Goal: Task Accomplishment & Management: Manage account settings

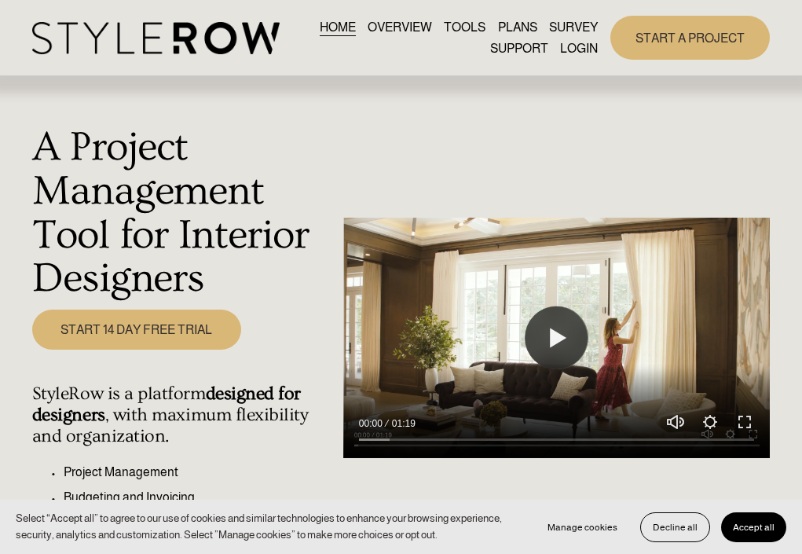
click at [583, 43] on link "LOGIN" at bounding box center [579, 48] width 38 height 21
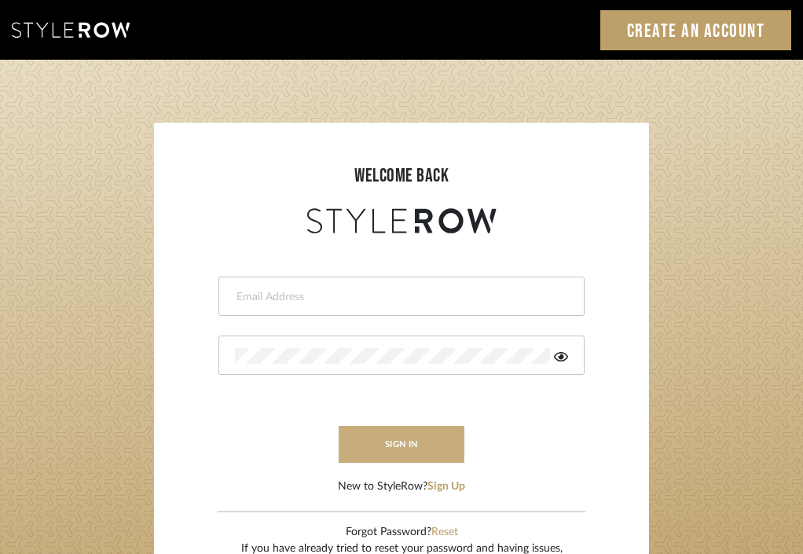
type input "divya.aok@gmail.com"
click at [368, 432] on button "sign in" at bounding box center [402, 444] width 126 height 37
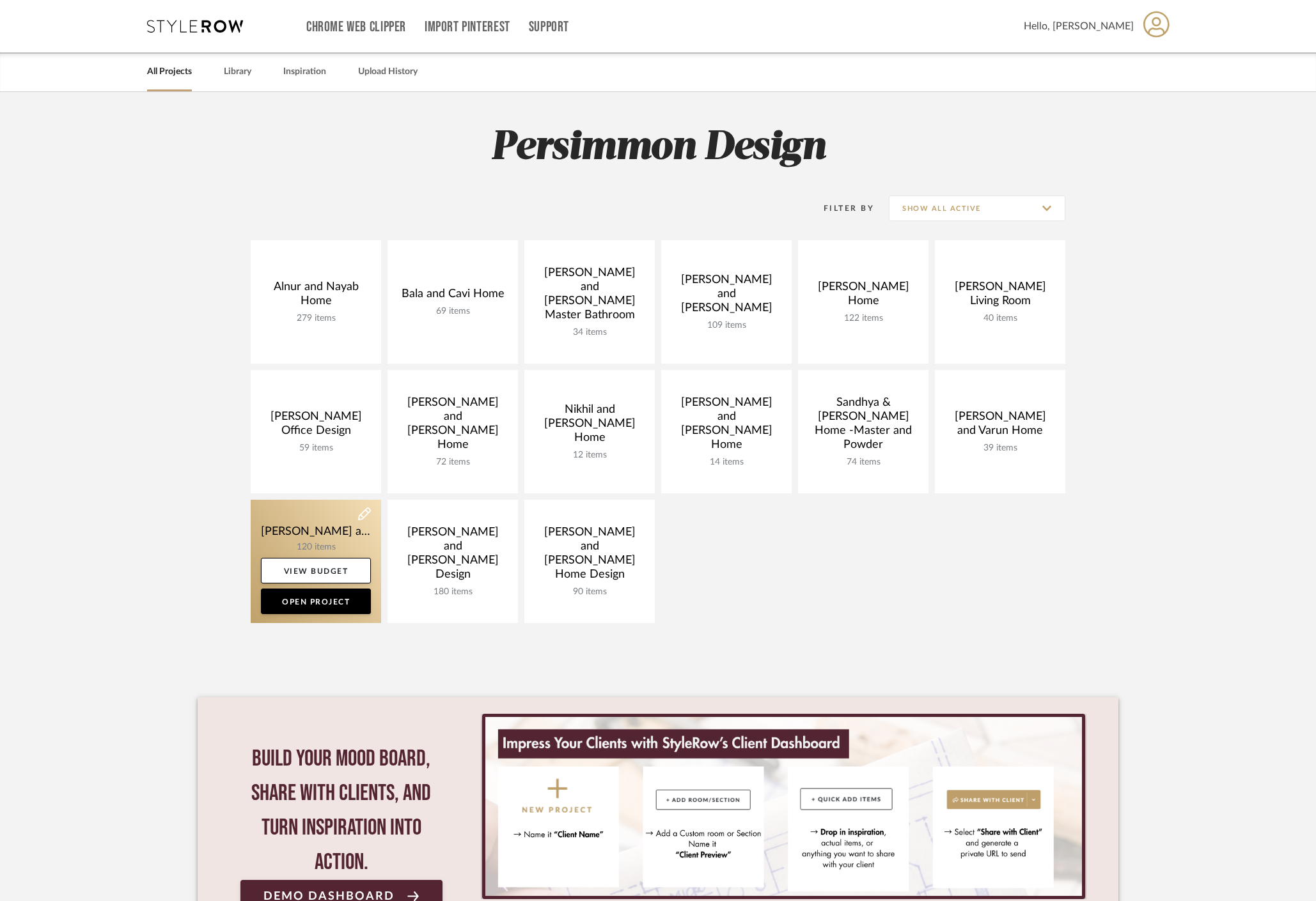
click at [297, 526] on link at bounding box center [316, 562] width 130 height 124
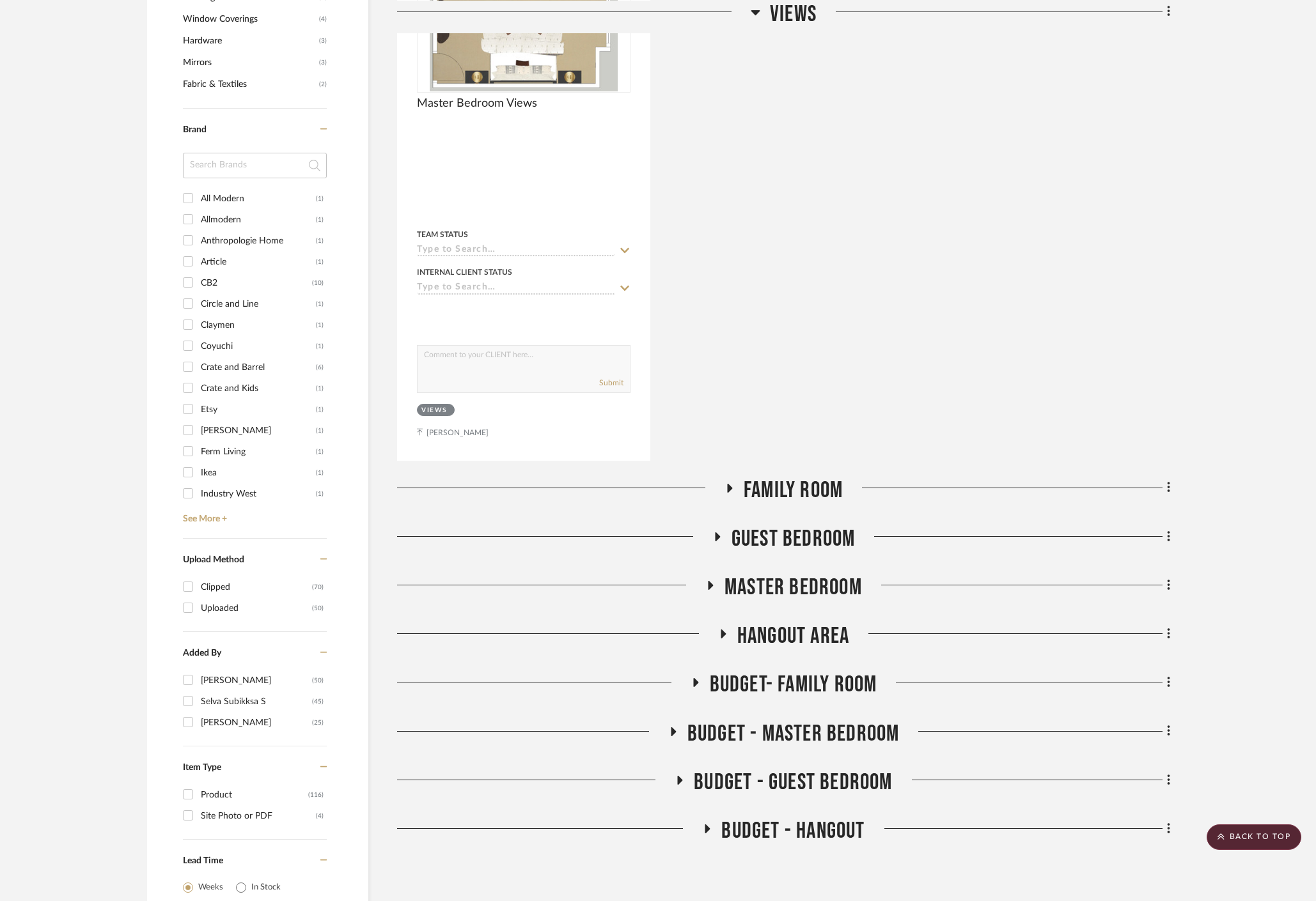
scroll to position [1060, 0]
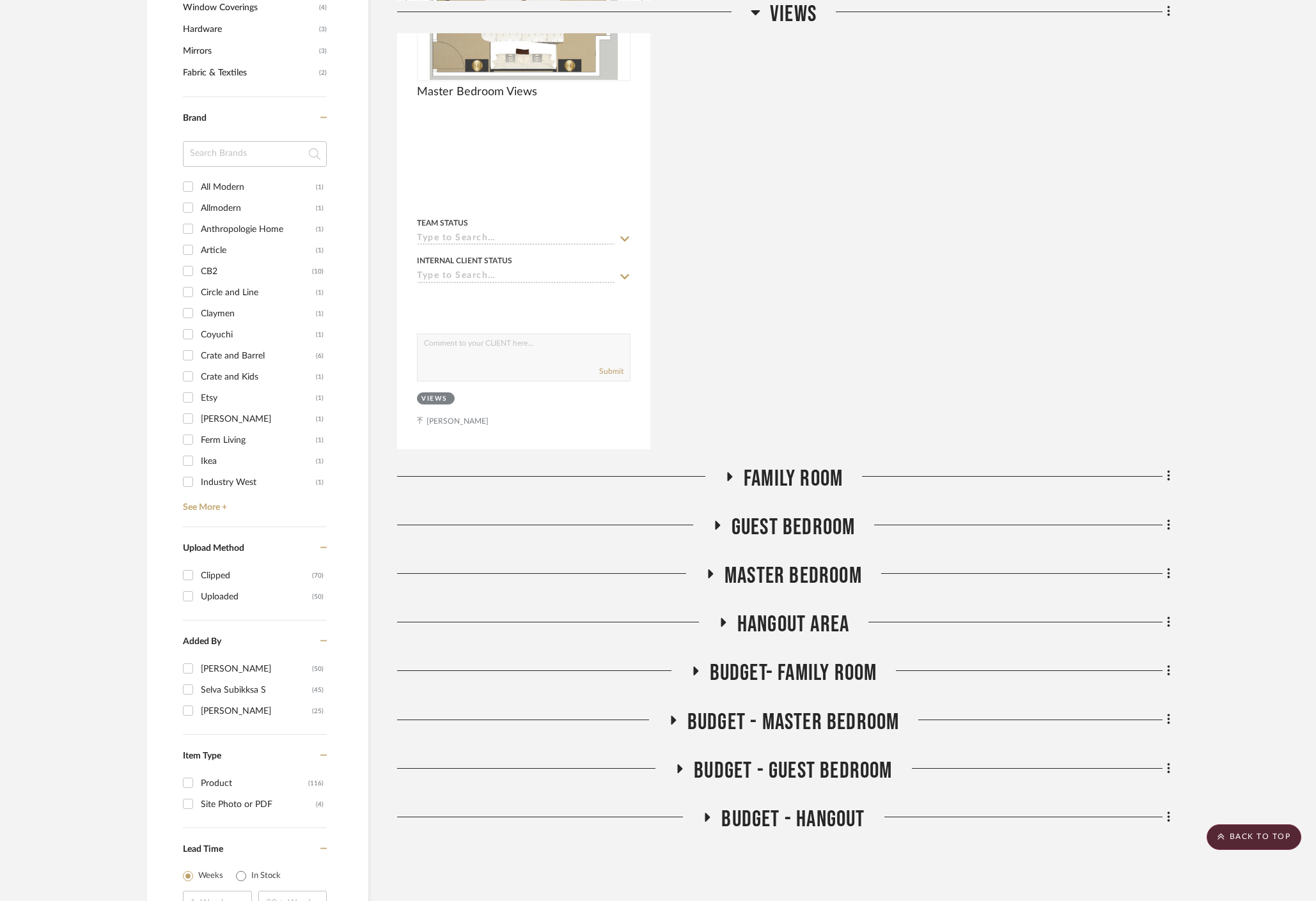
click at [730, 472] on icon at bounding box center [729, 477] width 15 height 10
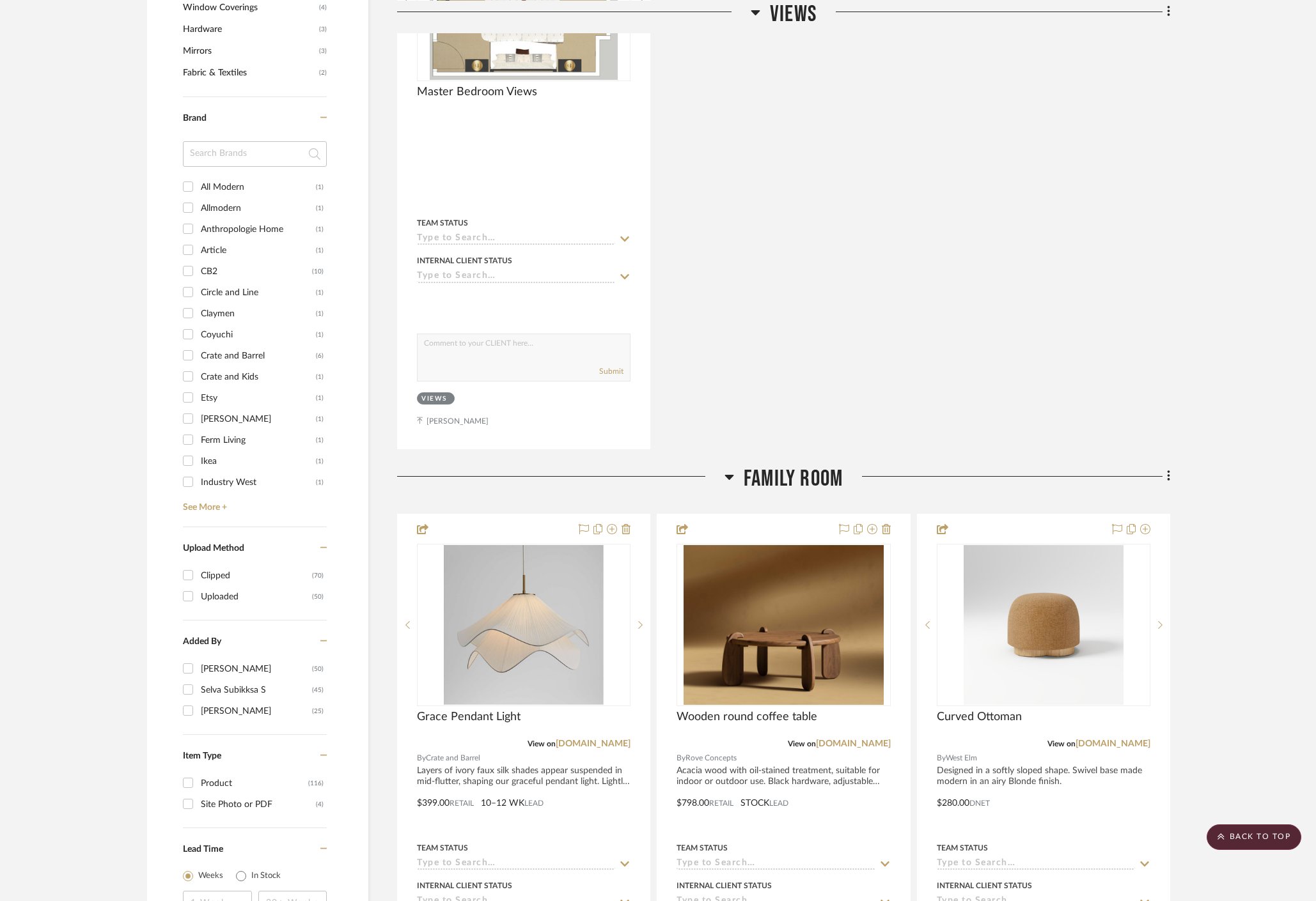
click at [730, 470] on icon at bounding box center [730, 477] width 10 height 15
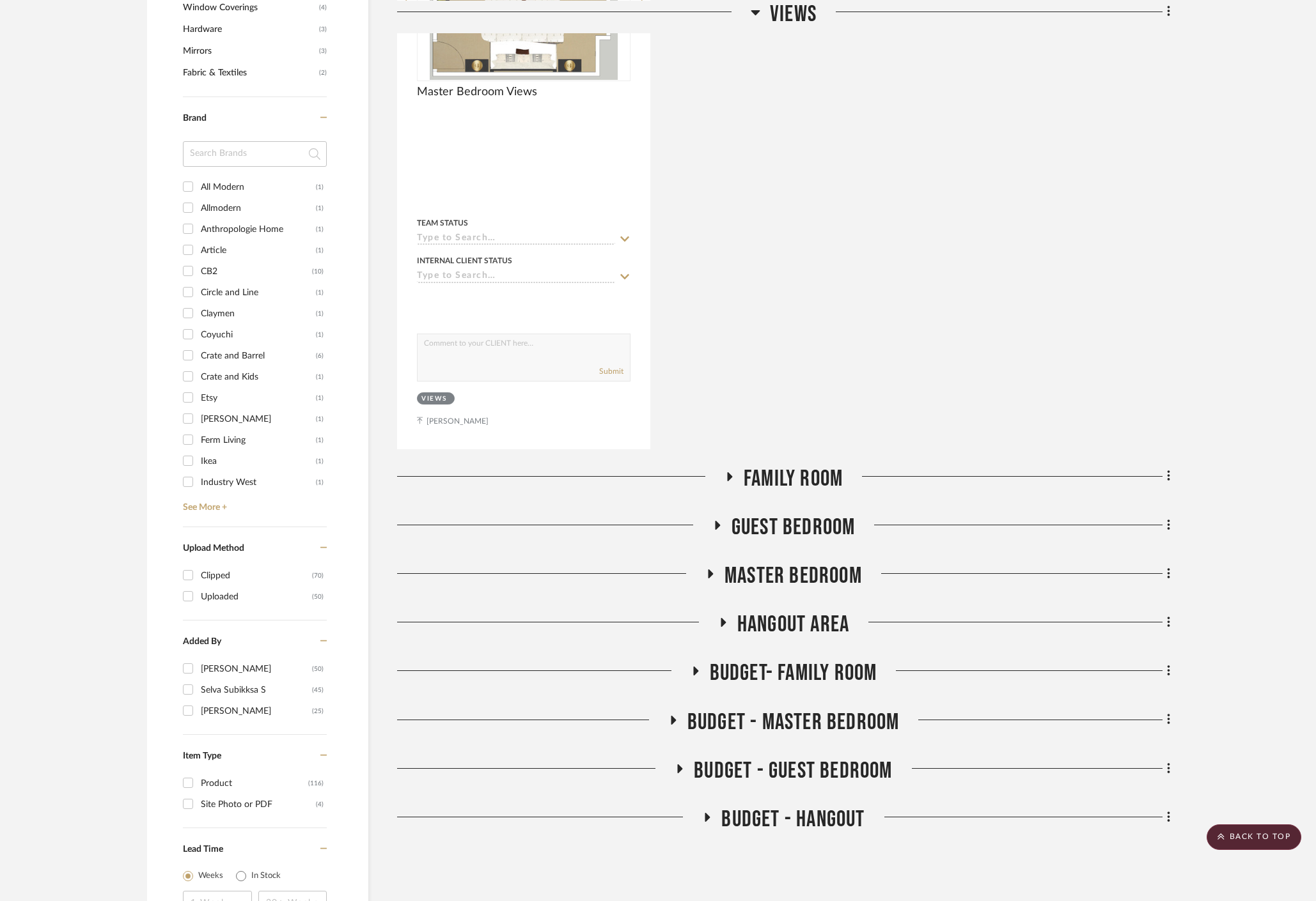
click at [720, 520] on icon at bounding box center [717, 525] width 15 height 10
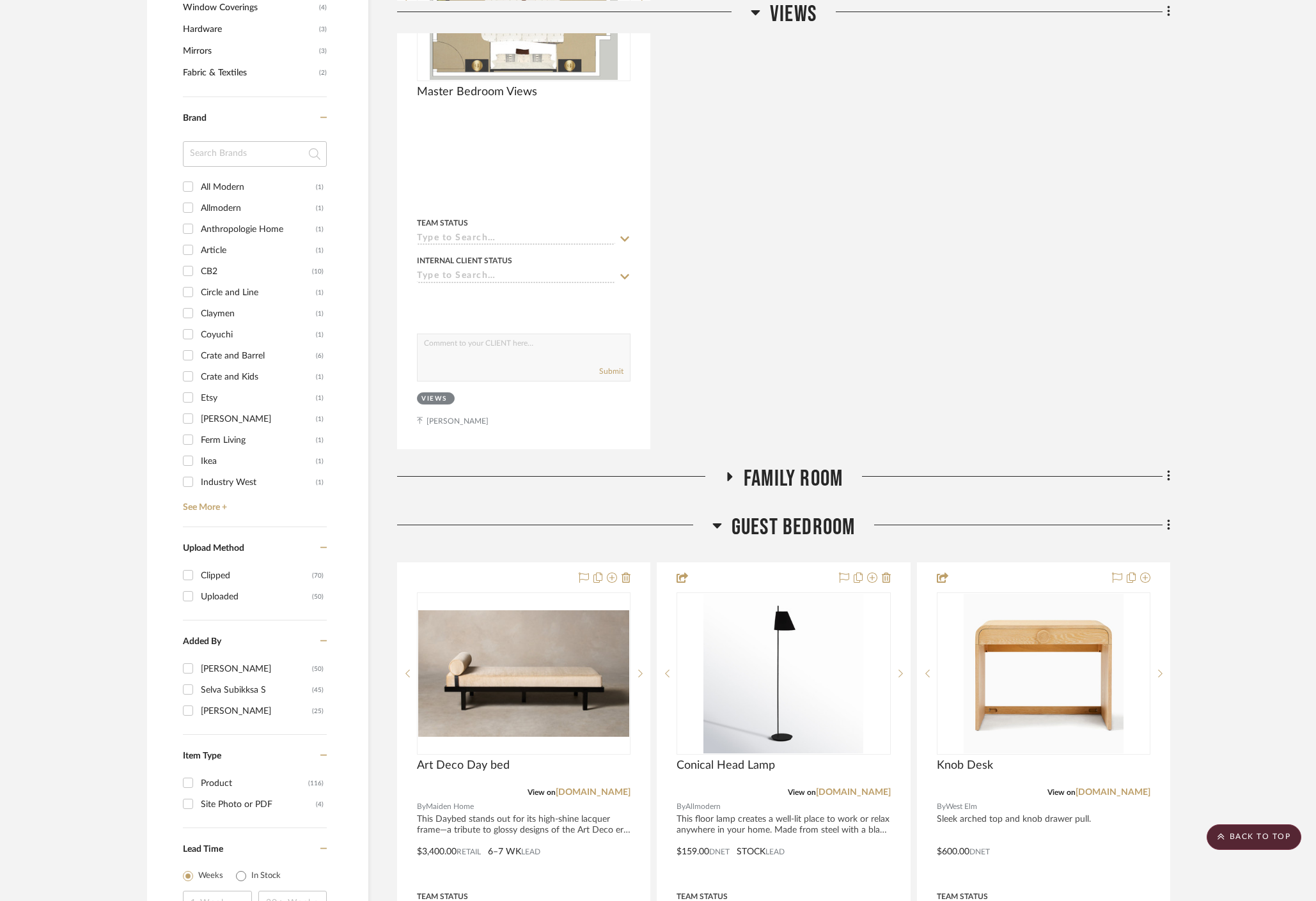
click at [720, 518] on icon at bounding box center [717, 525] width 10 height 15
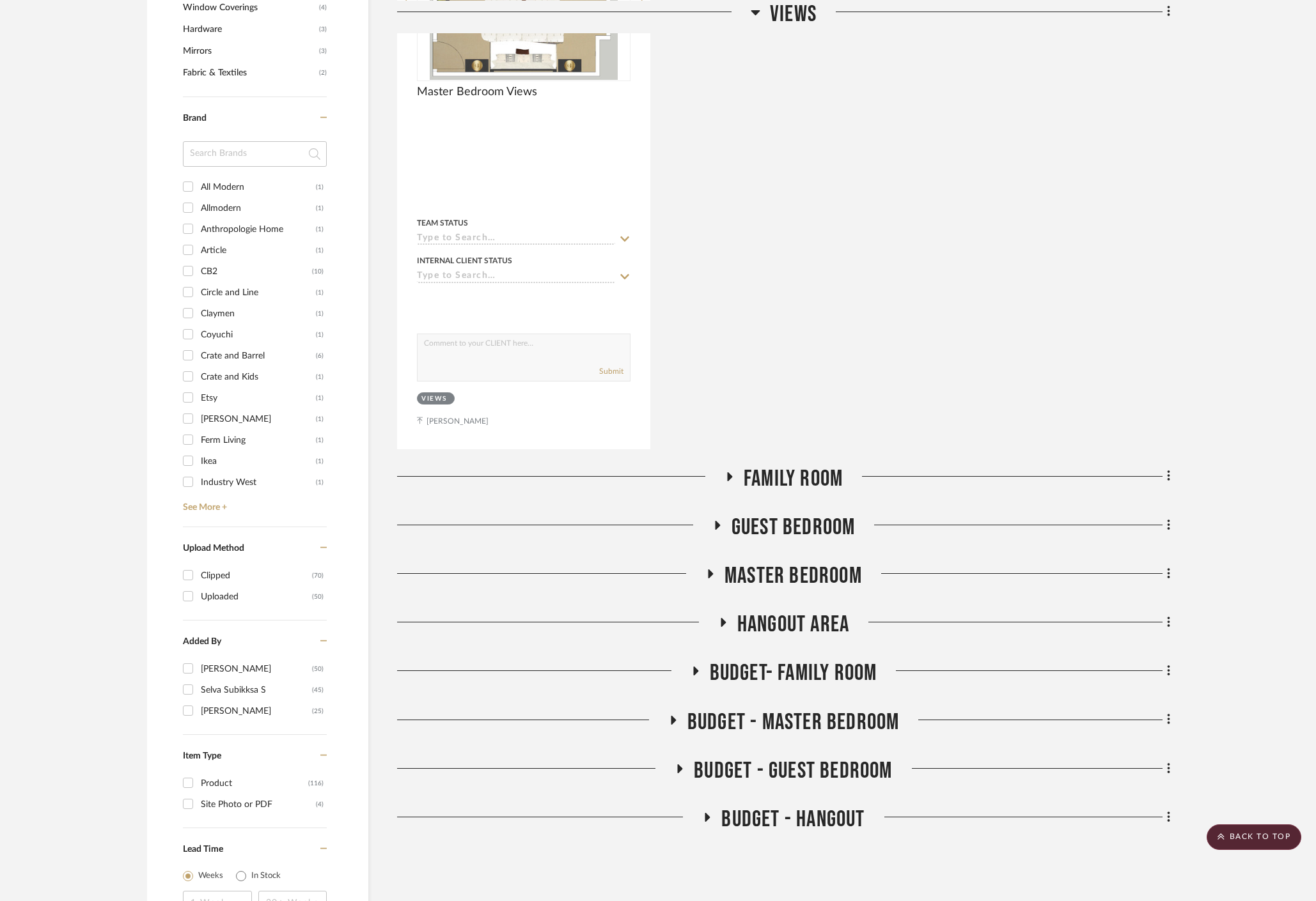
click at [720, 520] on icon at bounding box center [717, 525] width 15 height 10
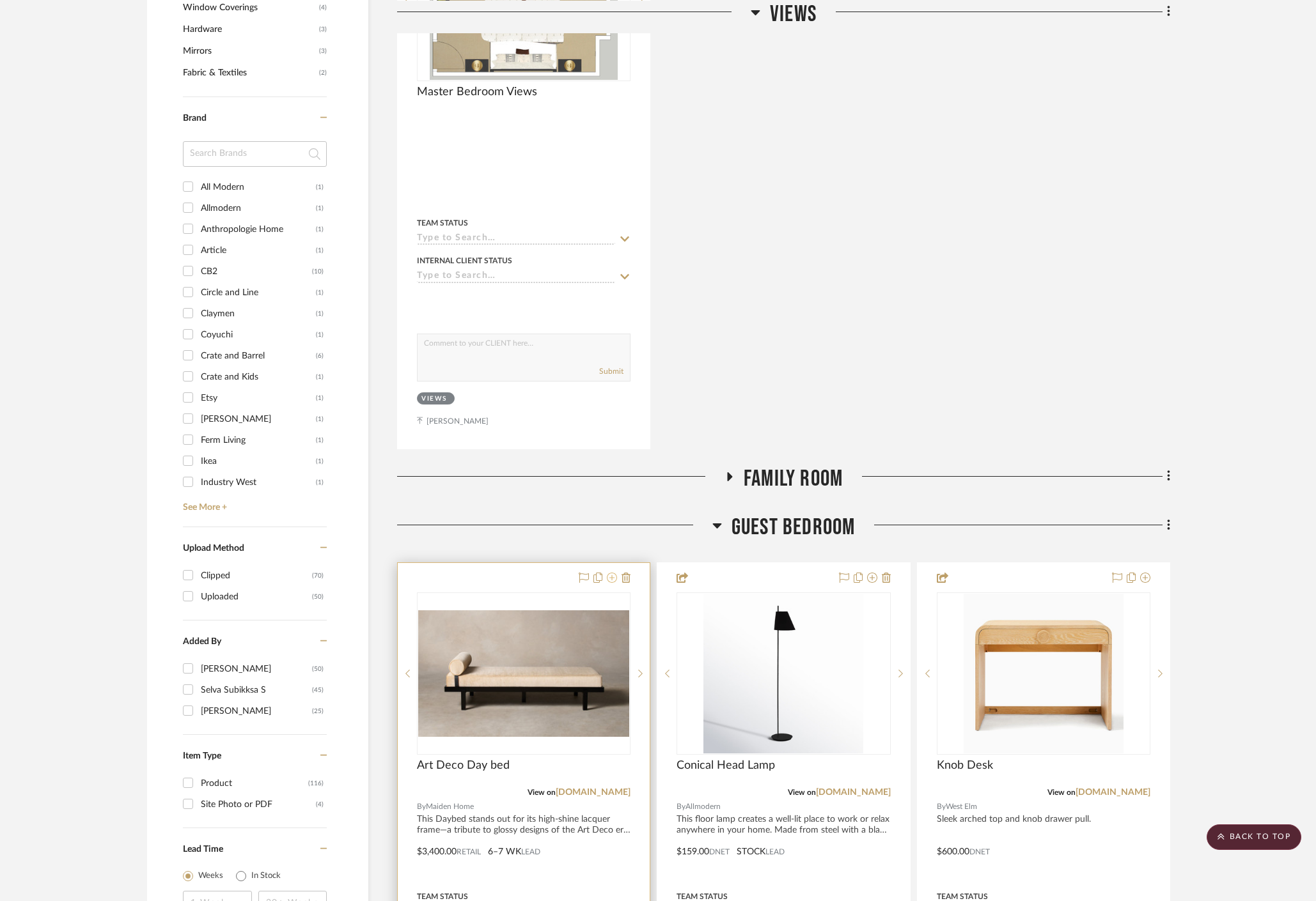
click at [612, 573] on icon at bounding box center [612, 578] width 11 height 11
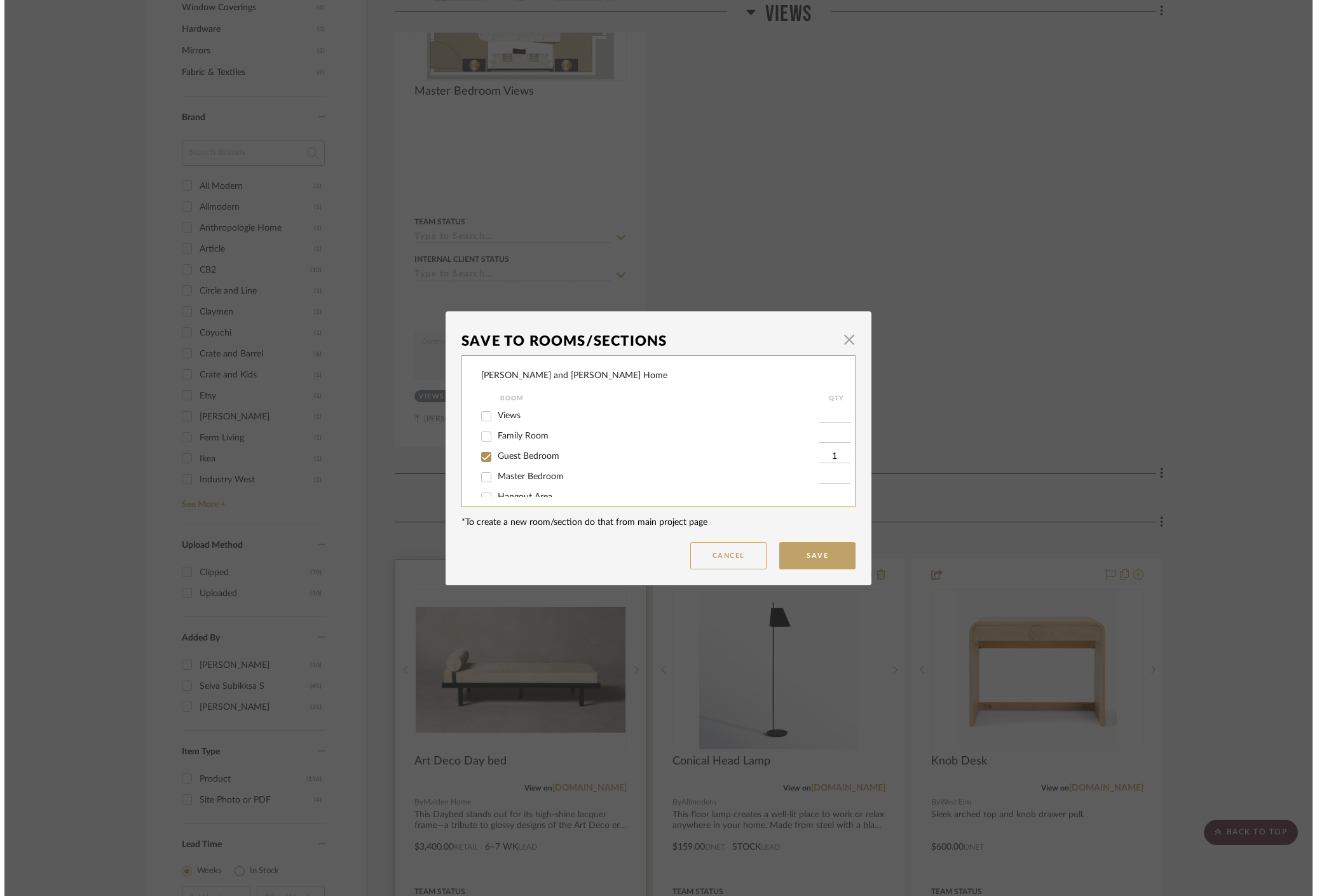
scroll to position [0, 0]
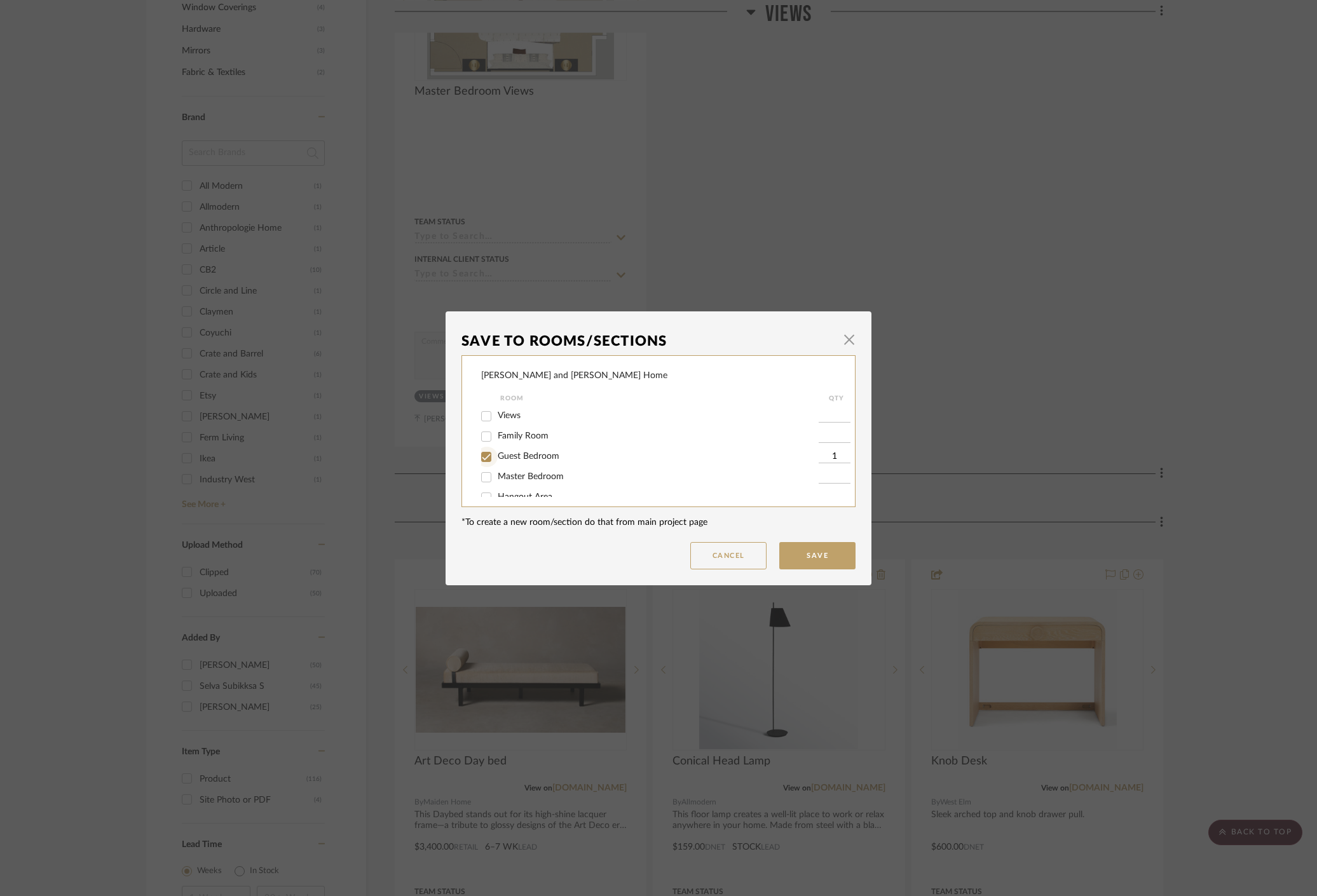
click at [480, 460] on input "Guest Bedroom" at bounding box center [486, 456] width 20 height 20
checkbox input "false"
click at [722, 554] on button "Cancel" at bounding box center [729, 556] width 76 height 28
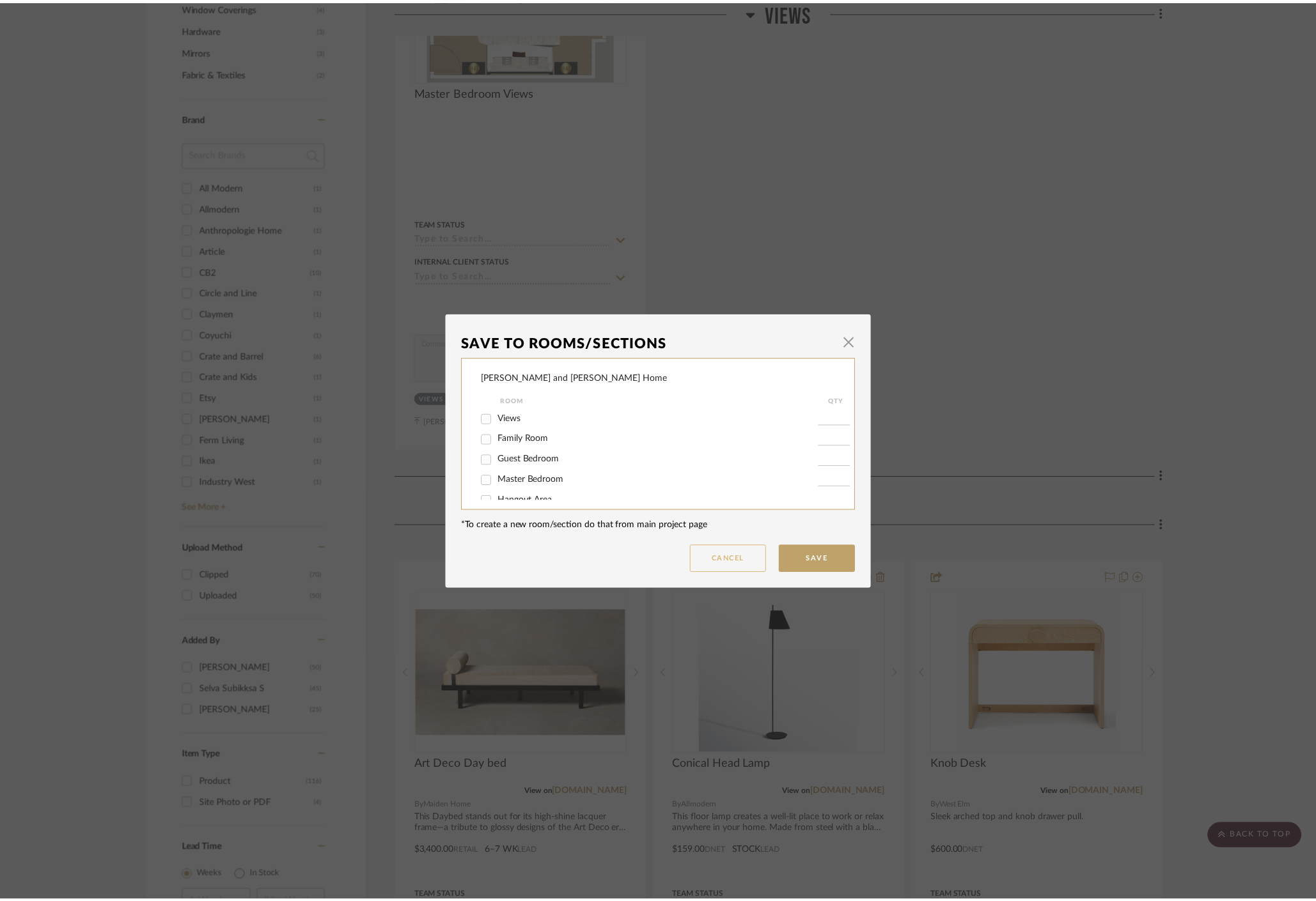
scroll to position [1060, 0]
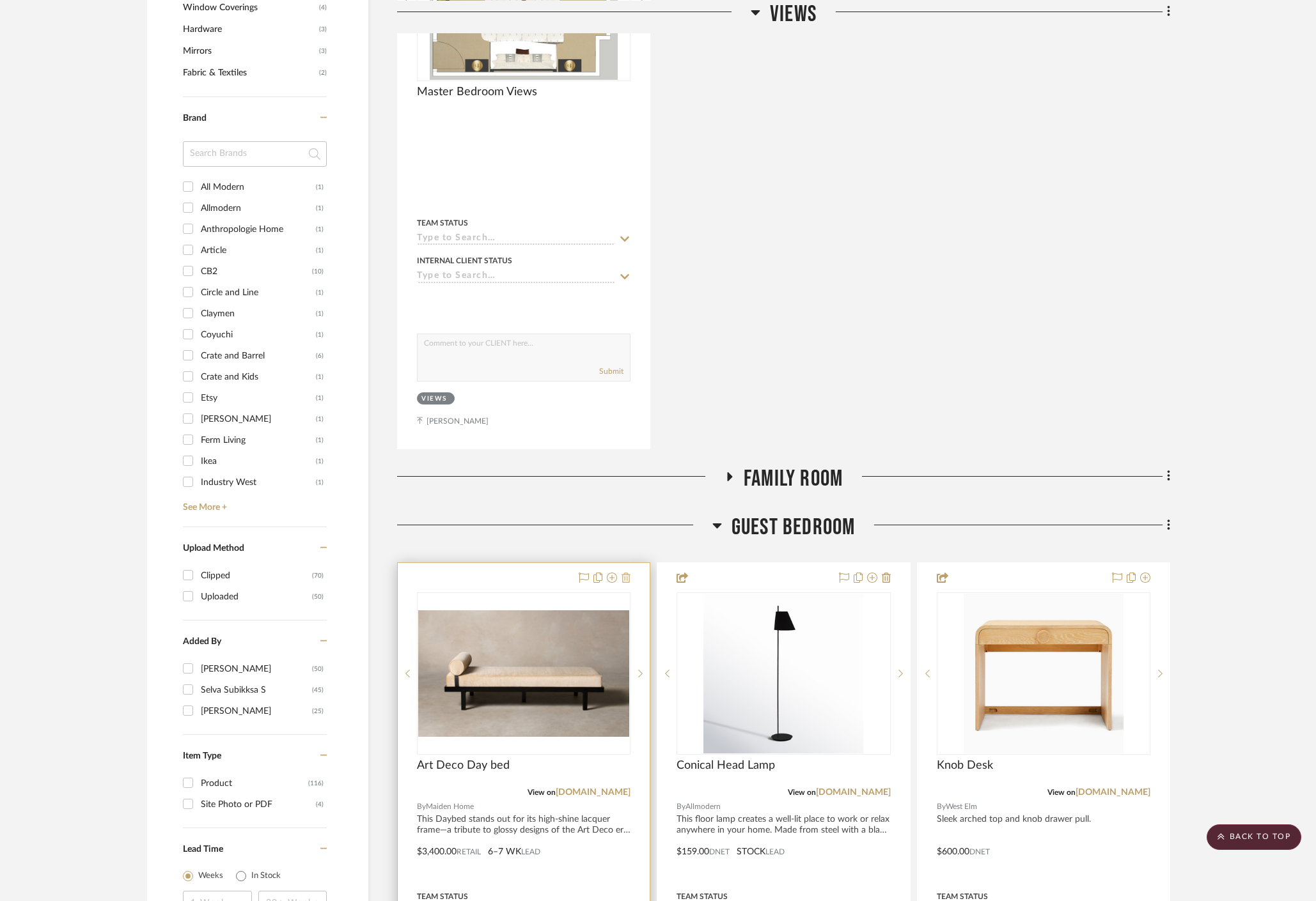
click at [625, 573] on icon at bounding box center [625, 578] width 9 height 11
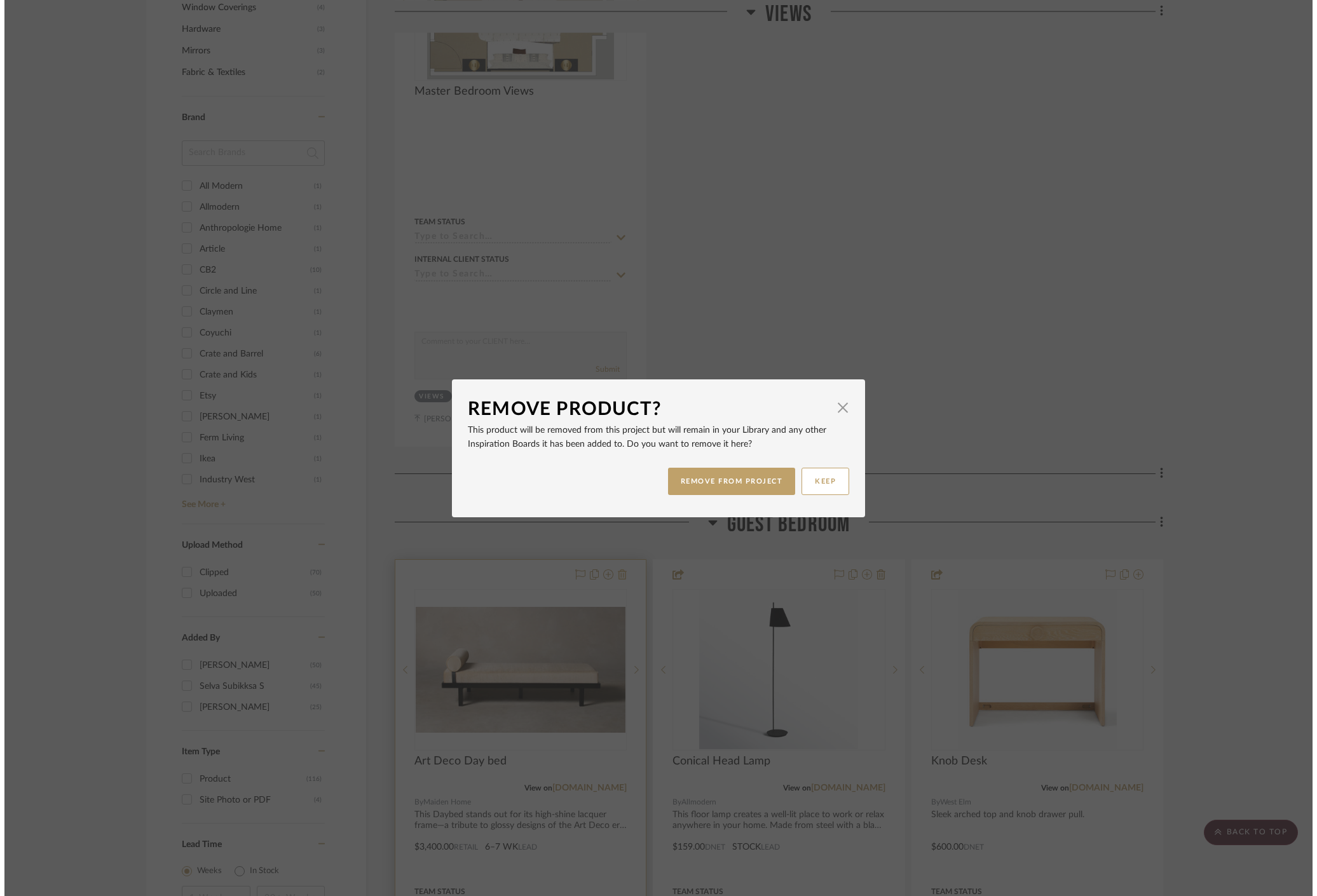
scroll to position [0, 0]
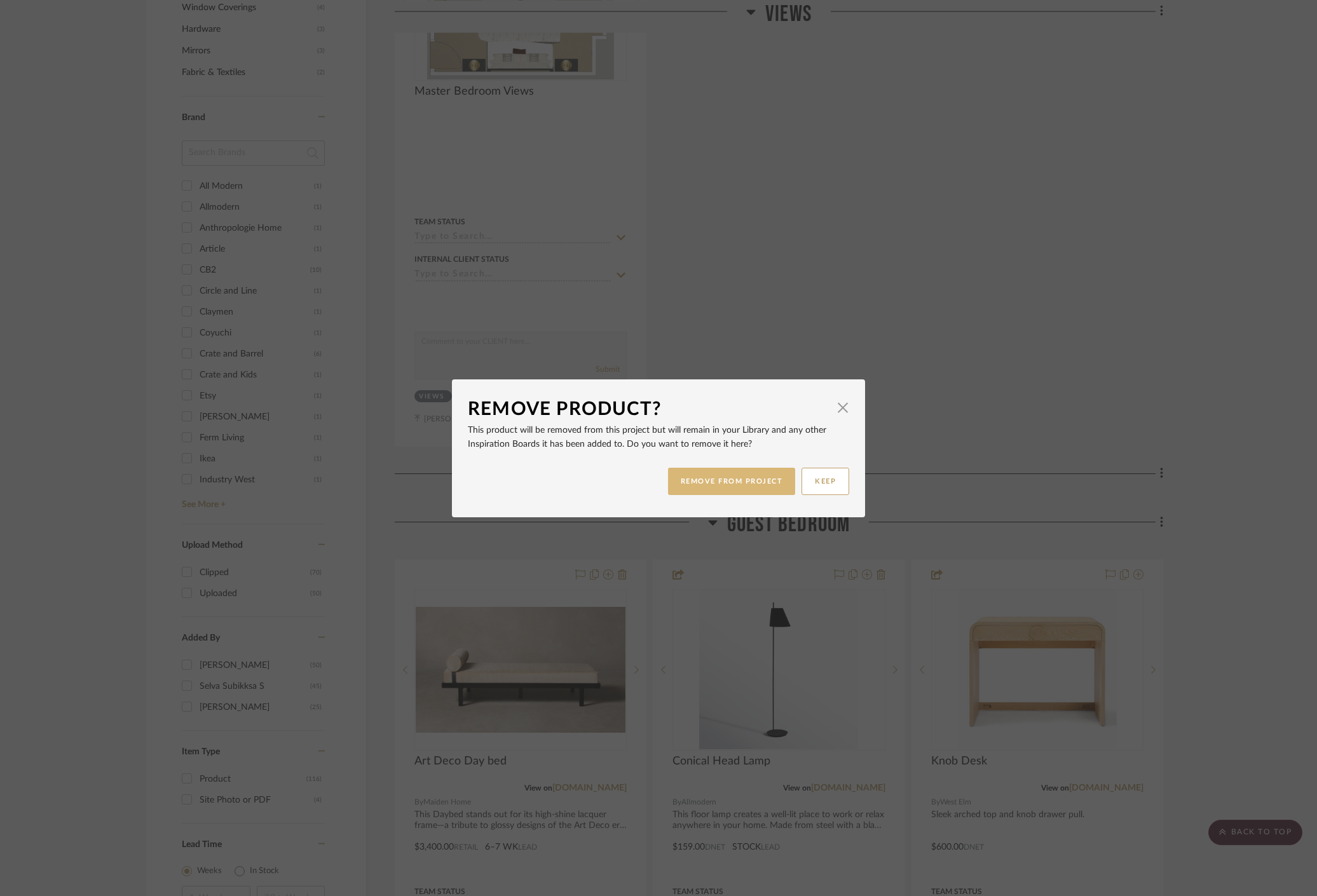
click at [716, 481] on button "REMOVE FROM PROJECT" at bounding box center [732, 482] width 128 height 28
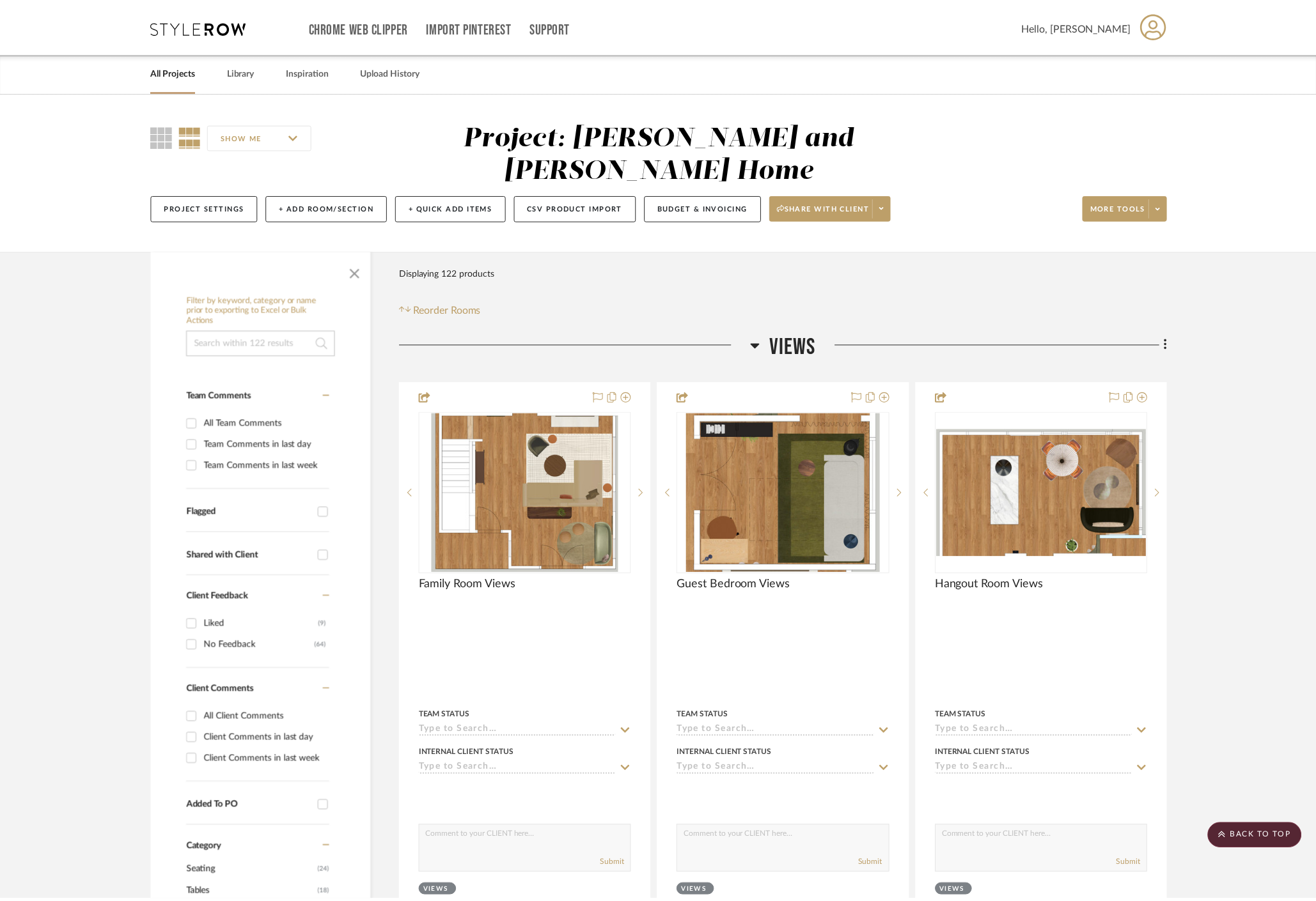
scroll to position [1060, 0]
